Goal: Contribute content: Contribute content

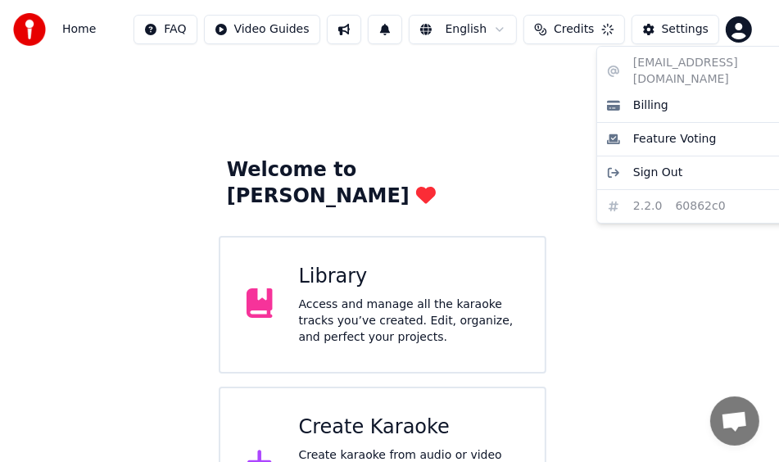
click at [752, 34] on html "Home FAQ Video Guides English Credits Settings Welcome to Youka Library Access …" at bounding box center [389, 270] width 779 height 541
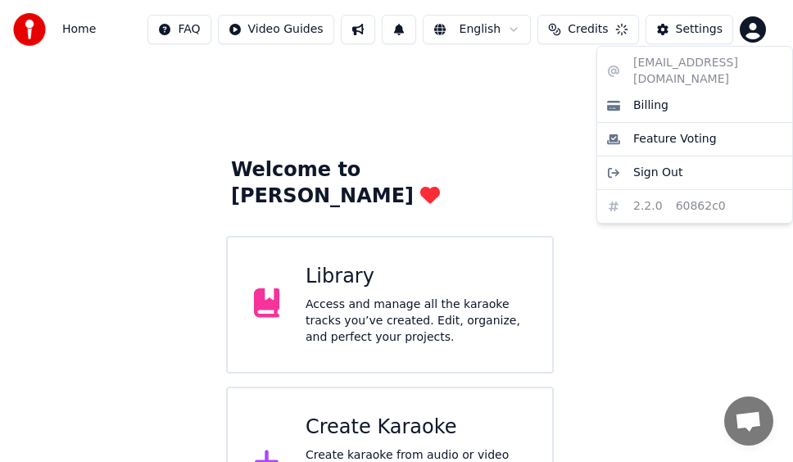
click at [752, 34] on html "Home FAQ Video Guides English Credits Settings Welcome to Youka Library Access …" at bounding box center [396, 270] width 793 height 541
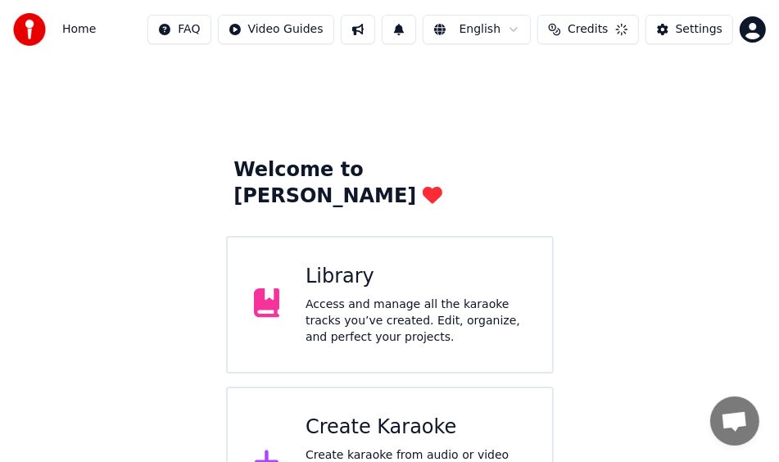
click at [624, 33] on button "Credits" at bounding box center [588, 29] width 101 height 29
click at [429, 297] on div "Access and manage all the karaoke tracks you’ve created. Edit, organize, and pe…" at bounding box center [416, 321] width 220 height 49
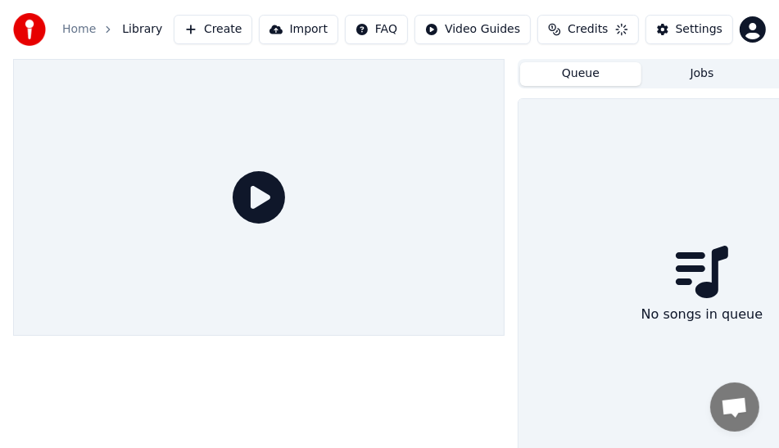
click at [596, 72] on button "Queue" at bounding box center [580, 74] width 121 height 24
click at [681, 43] on button "Settings" at bounding box center [690, 29] width 88 height 29
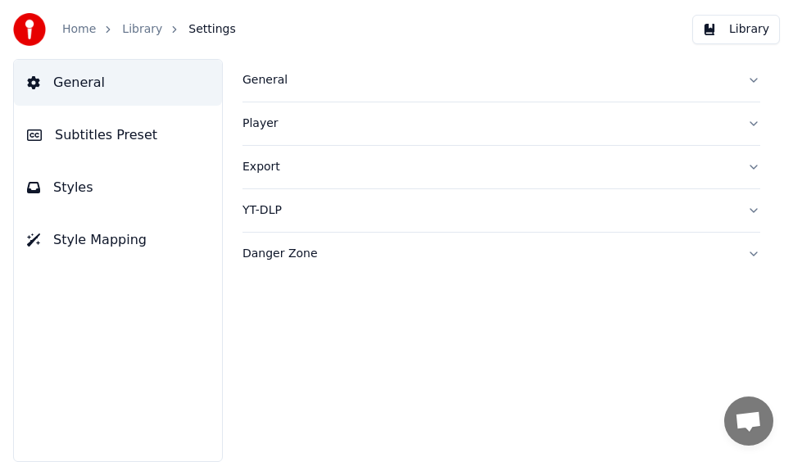
click at [138, 33] on link "Library" at bounding box center [142, 29] width 40 height 16
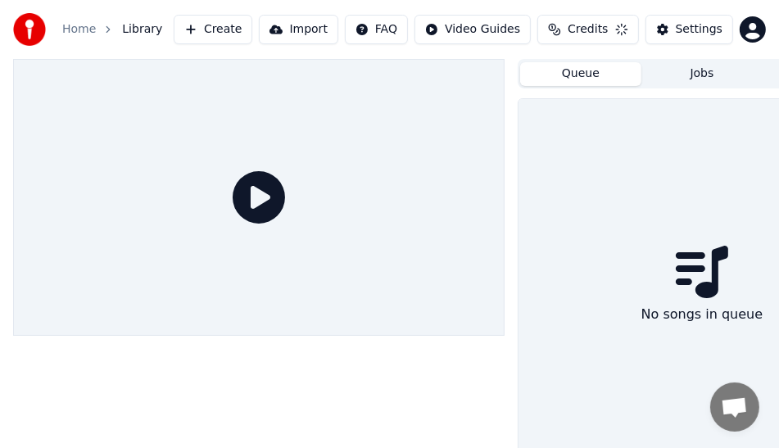
click at [95, 33] on link "Home" at bounding box center [79, 29] width 34 height 16
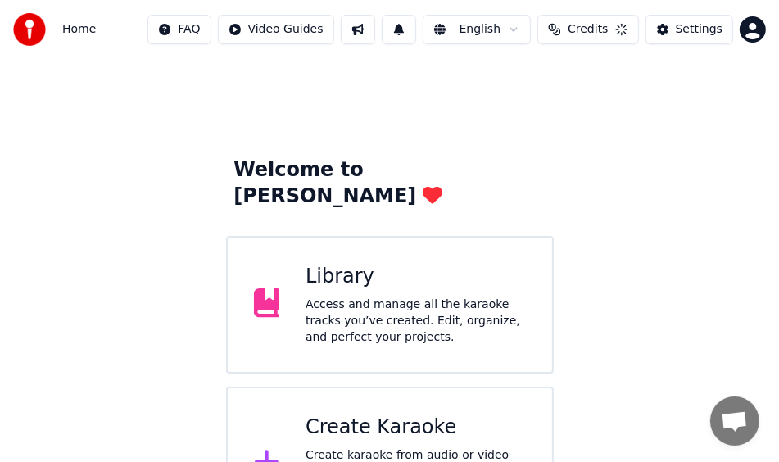
click at [489, 415] on div "Create Karaoke" at bounding box center [416, 428] width 220 height 26
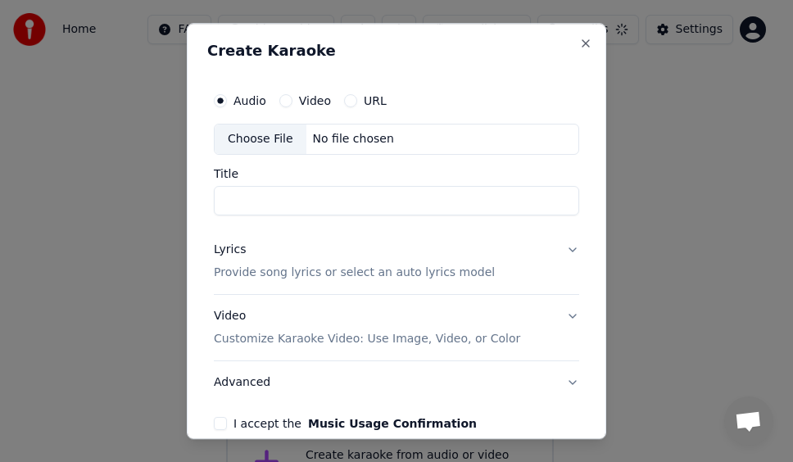
click at [298, 142] on div "Choose File" at bounding box center [261, 139] width 92 height 29
type input "**********"
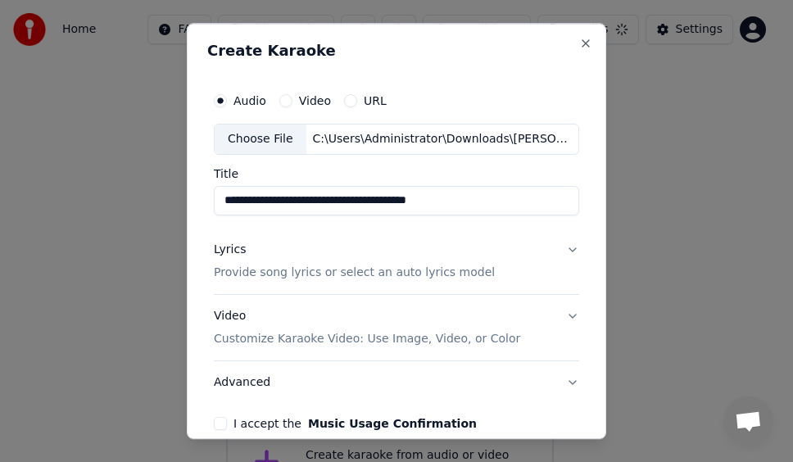
scroll to position [79, 0]
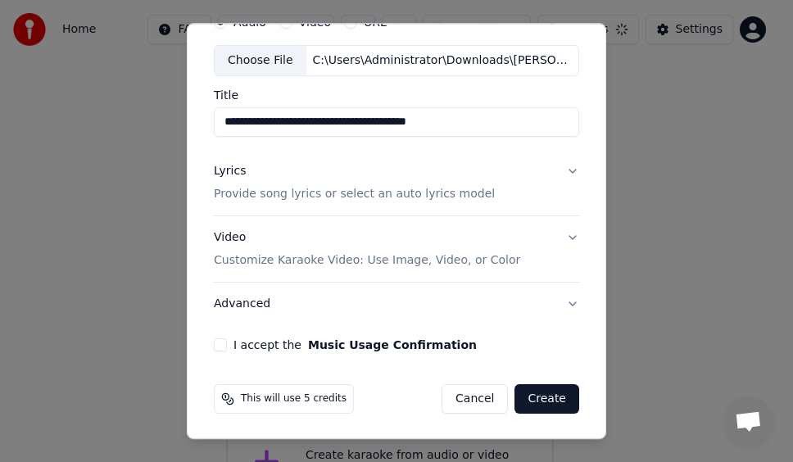
click at [564, 170] on button "Lyrics Provide song lyrics or select an auto lyrics model" at bounding box center [396, 183] width 365 height 66
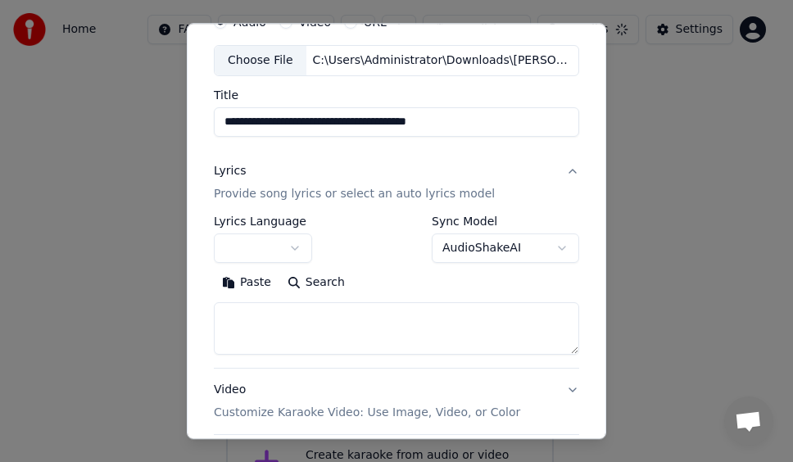
scroll to position [161, 0]
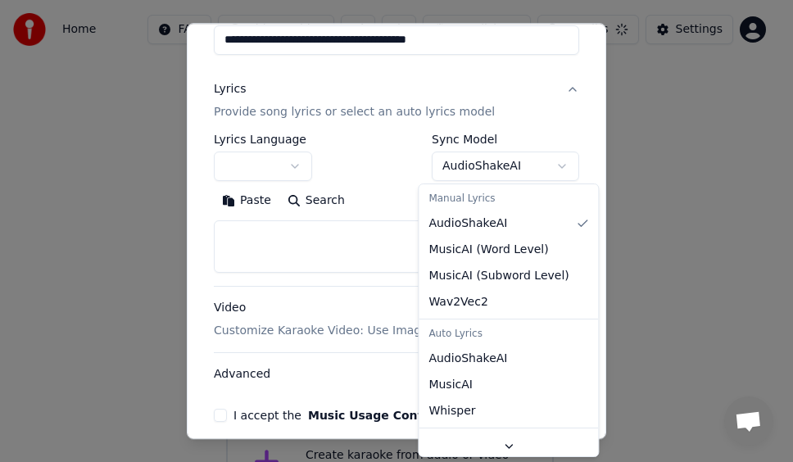
click at [485, 178] on body "**********" at bounding box center [389, 270] width 779 height 541
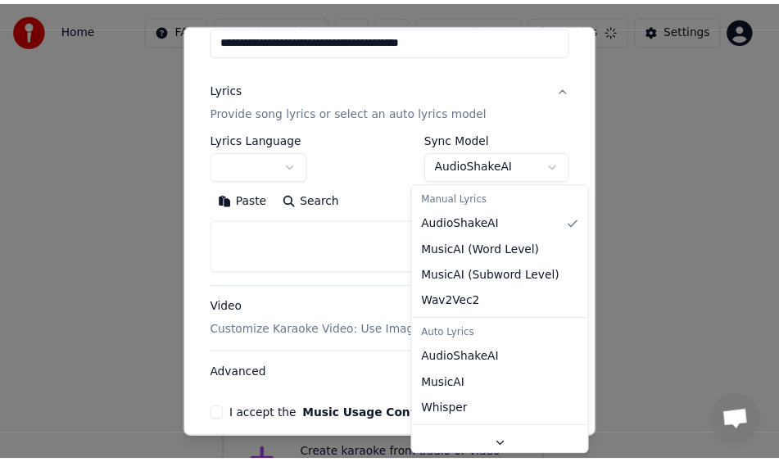
scroll to position [139, 0]
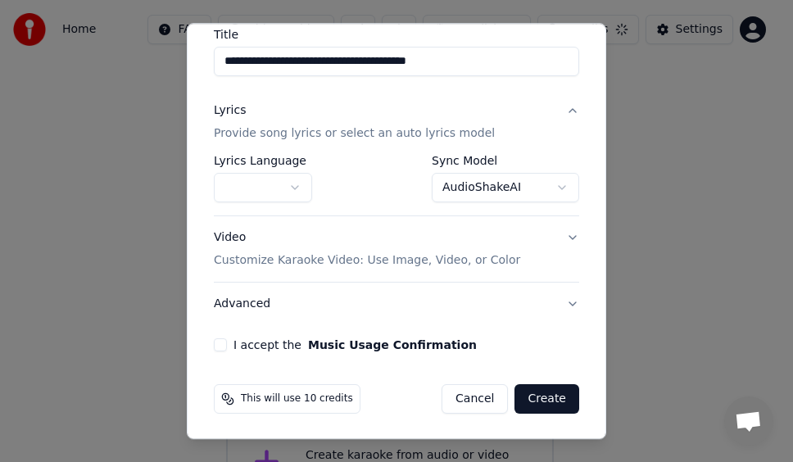
click at [223, 344] on button "I accept the Music Usage Confirmation" at bounding box center [220, 344] width 13 height 13
click at [531, 392] on button "Create" at bounding box center [547, 398] width 65 height 29
click at [449, 401] on button "Cancel" at bounding box center [455, 398] width 66 height 29
select select "**********"
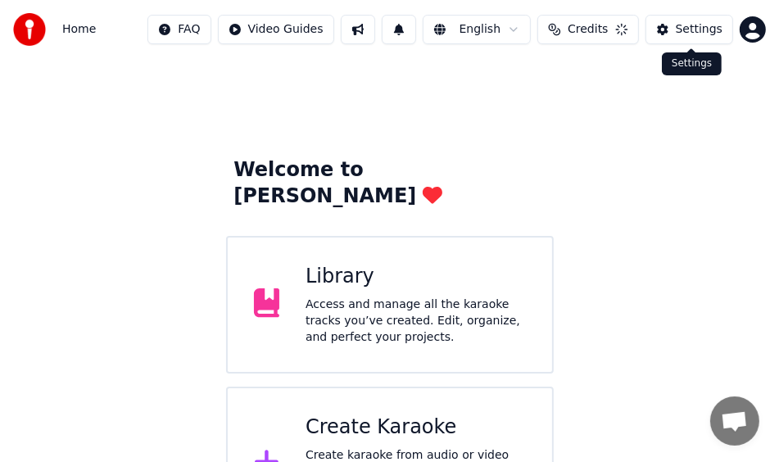
click at [615, 20] on button "Credits" at bounding box center [588, 29] width 101 height 29
click at [601, 75] on div "Refresh" at bounding box center [593, 75] width 104 height 29
click at [744, 33] on html "Home FAQ Video Guides English Credits Settings Welcome to Youka Library Access …" at bounding box center [389, 270] width 779 height 541
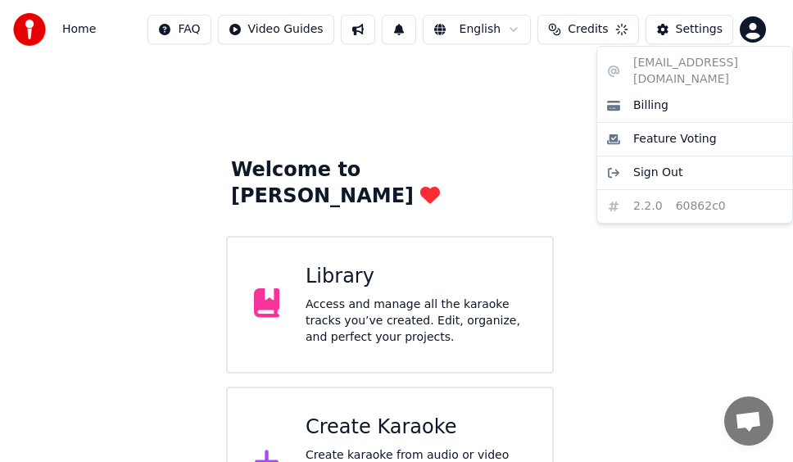
click at [744, 33] on html "Home FAQ Video Guides English Credits Settings Welcome to Youka Library Access …" at bounding box center [396, 270] width 793 height 541
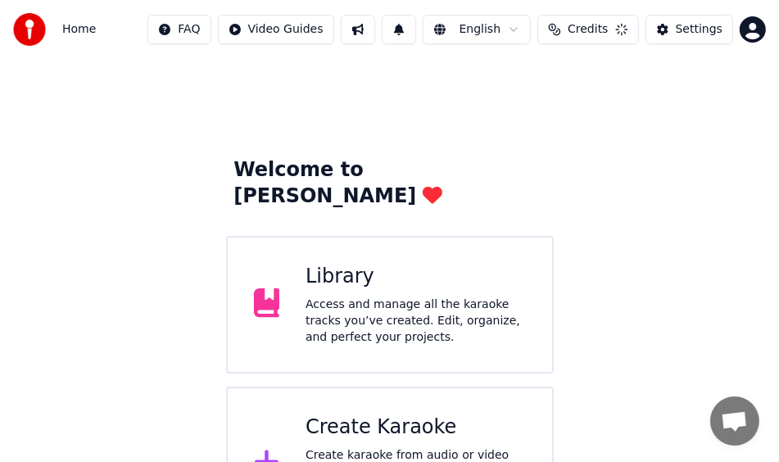
click at [744, 33] on html "Home FAQ Video Guides English Credits Settings Welcome to Youka Library Access …" at bounding box center [389, 270] width 779 height 541
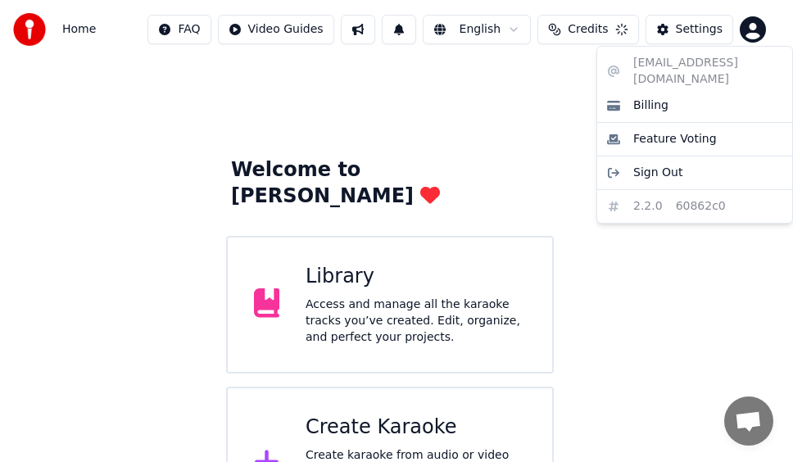
click at [605, 27] on html "Home FAQ Video Guides English Credits Settings Welcome to Youka Library Access …" at bounding box center [396, 270] width 793 height 541
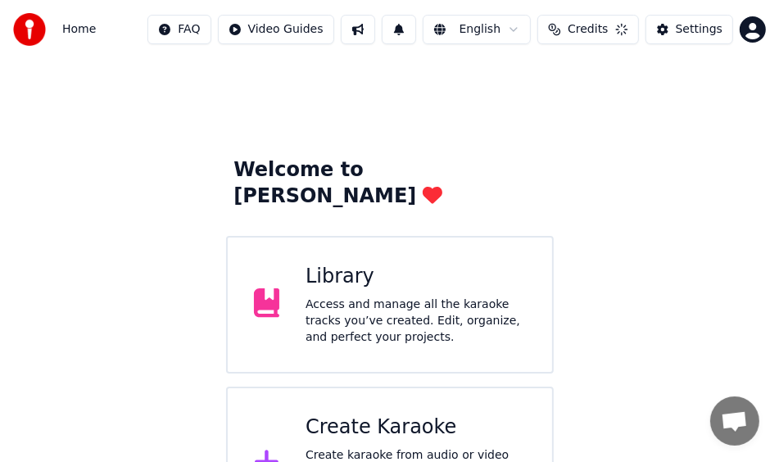
click at [612, 27] on button "Credits" at bounding box center [588, 29] width 101 height 29
